Goal: Information Seeking & Learning: Learn about a topic

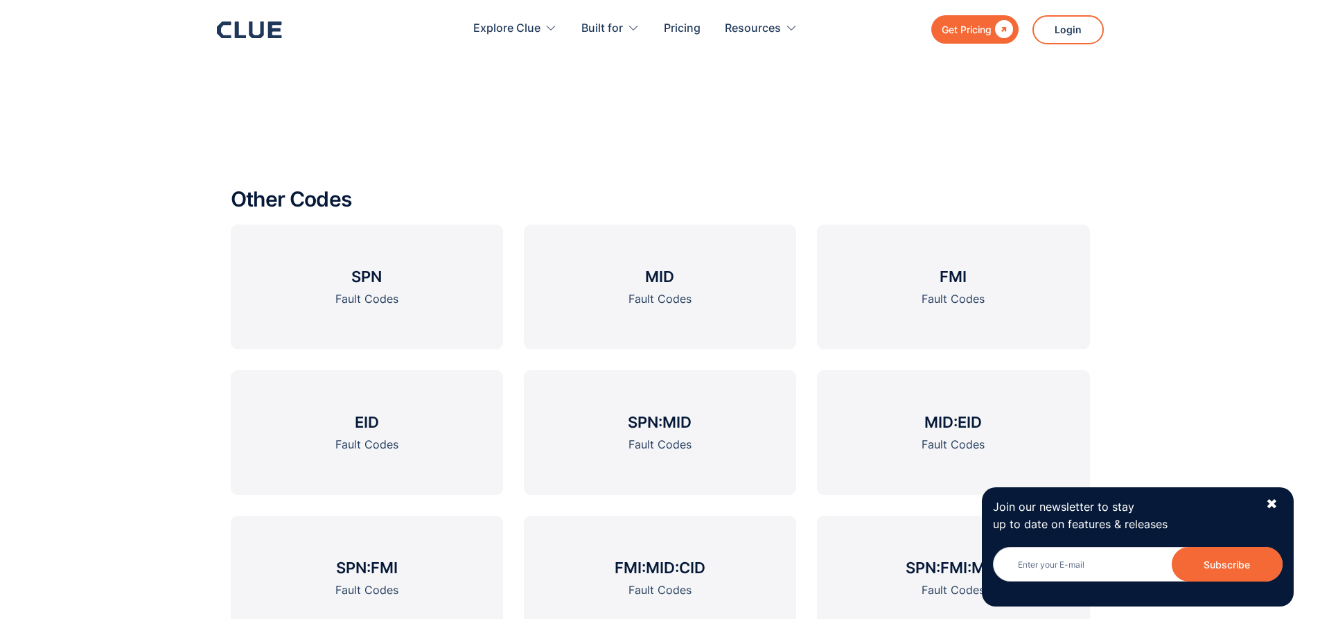
scroll to position [1732, 0]
click at [331, 280] on link "SPN Fault Codes" at bounding box center [367, 286] width 272 height 125
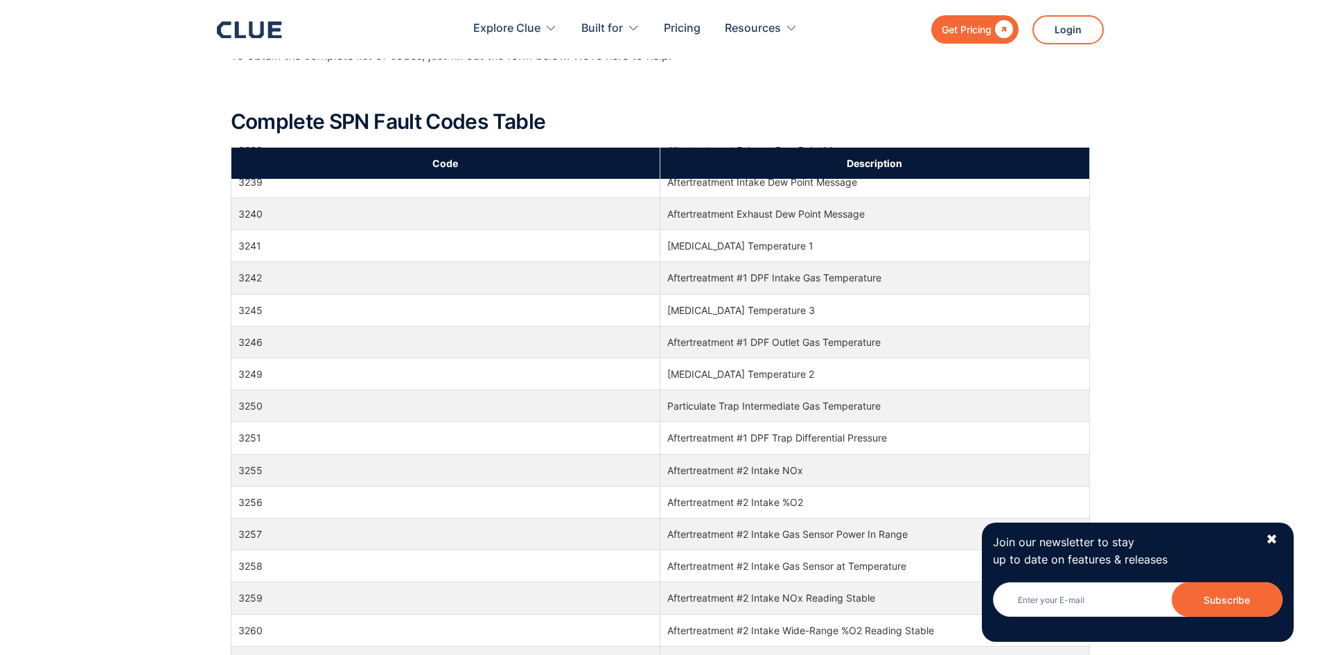
scroll to position [92962, 0]
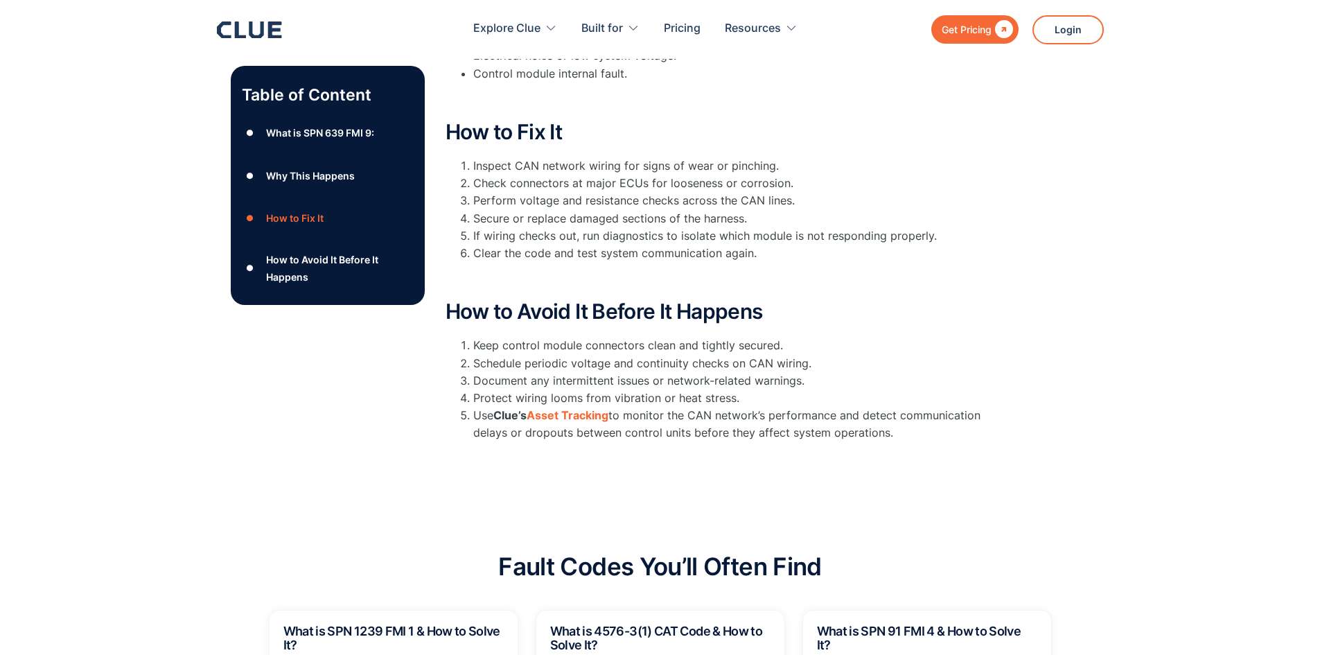
scroll to position [277, 0]
